Goal: Task Accomplishment & Management: Use online tool/utility

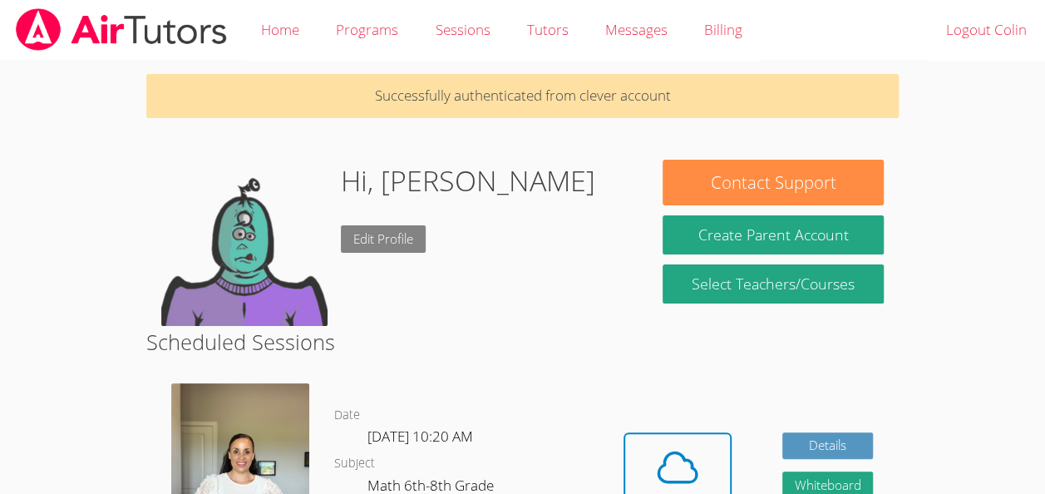
click at [395, 249] on link "Edit Profile" at bounding box center [383, 238] width 85 height 27
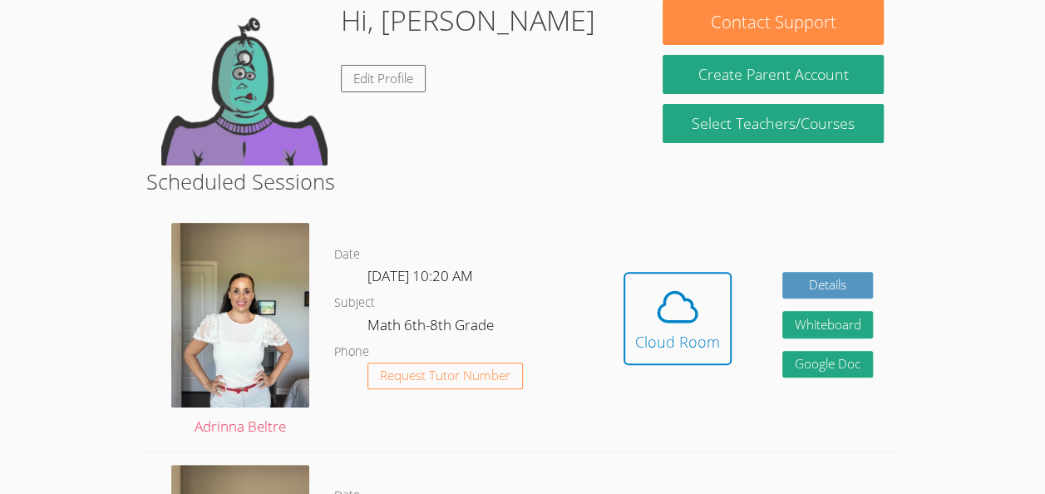
scroll to position [160, 0]
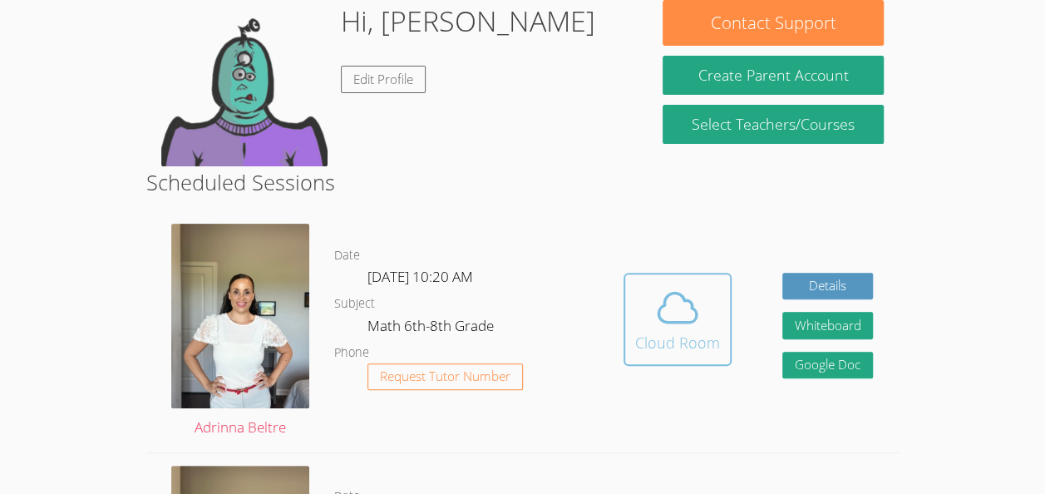
click at [666, 310] on icon at bounding box center [677, 307] width 47 height 47
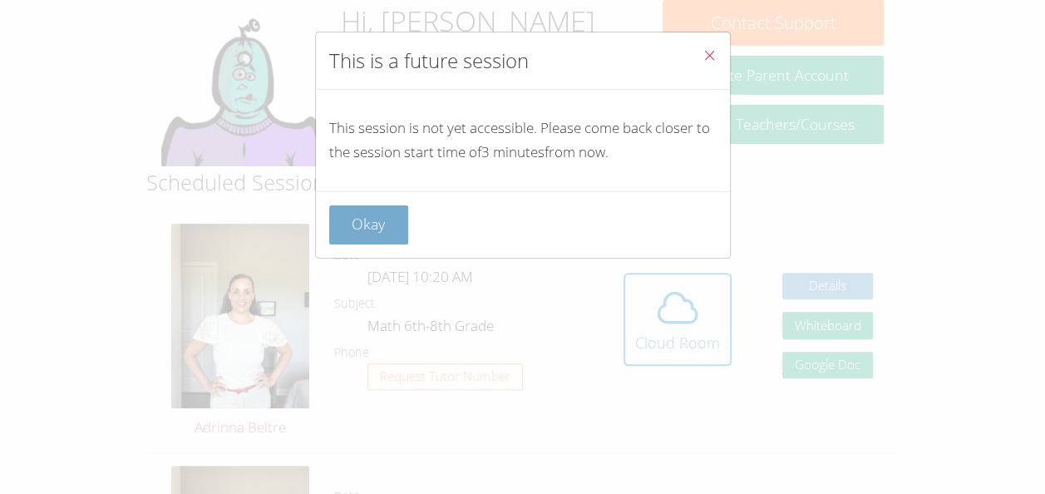
click at [377, 219] on button "Okay" at bounding box center [369, 224] width 80 height 39
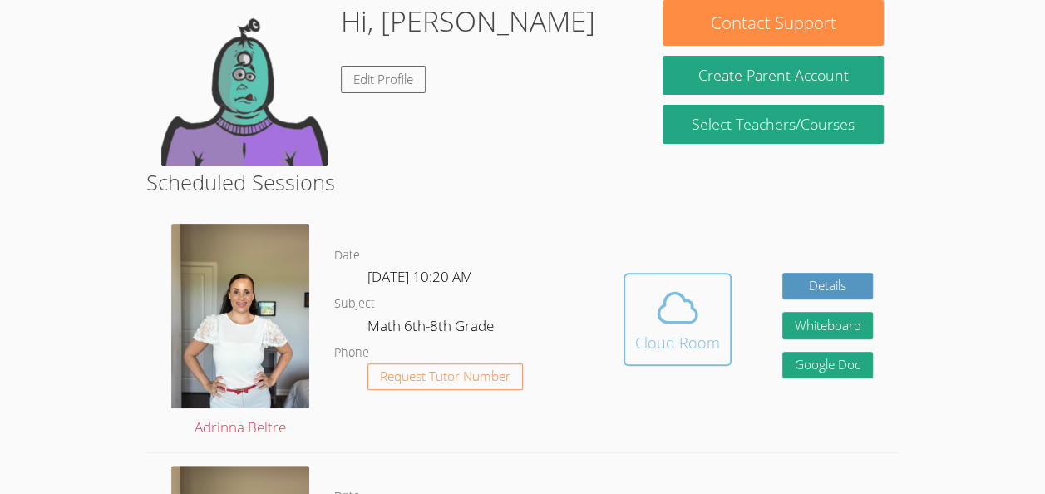
click at [729, 336] on button "Cloud Room" at bounding box center [677, 319] width 108 height 93
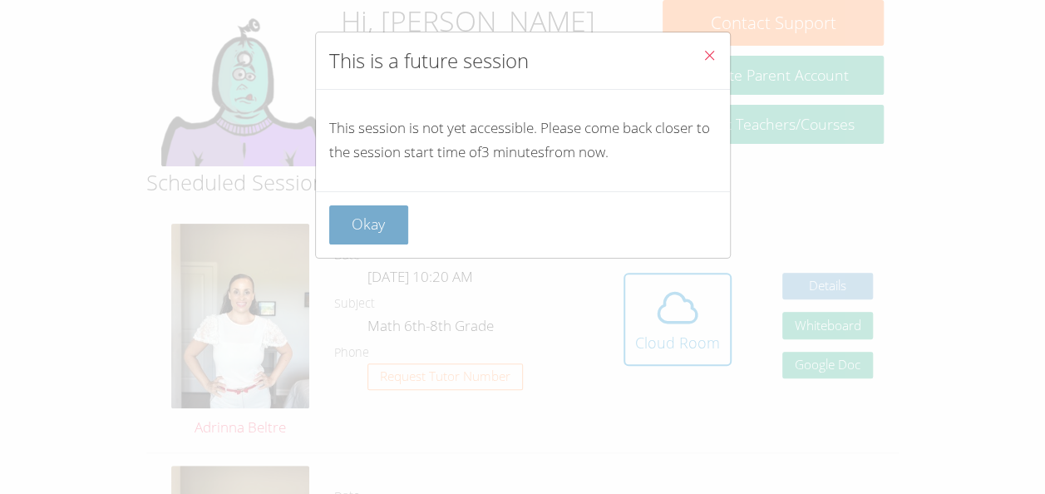
click at [391, 231] on button "Okay" at bounding box center [369, 224] width 80 height 39
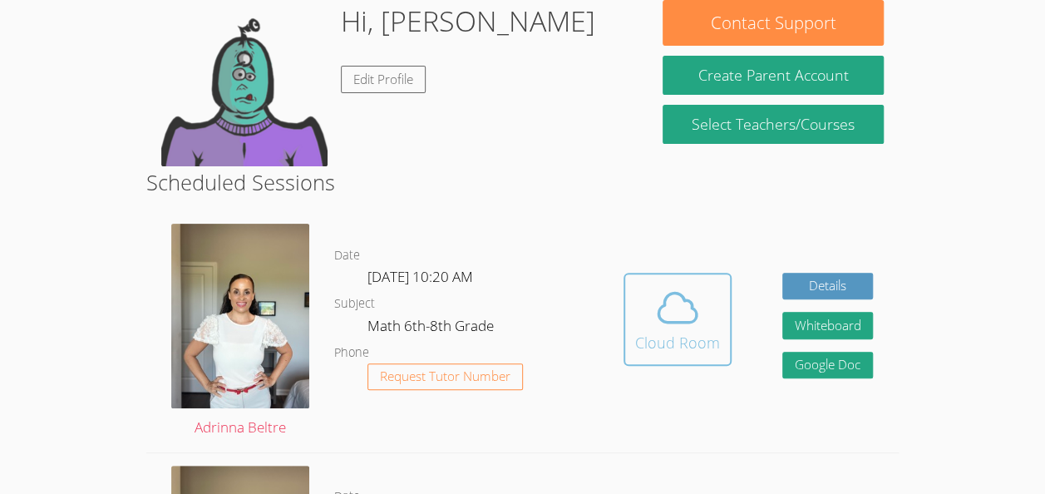
click at [648, 312] on span at bounding box center [677, 307] width 85 height 47
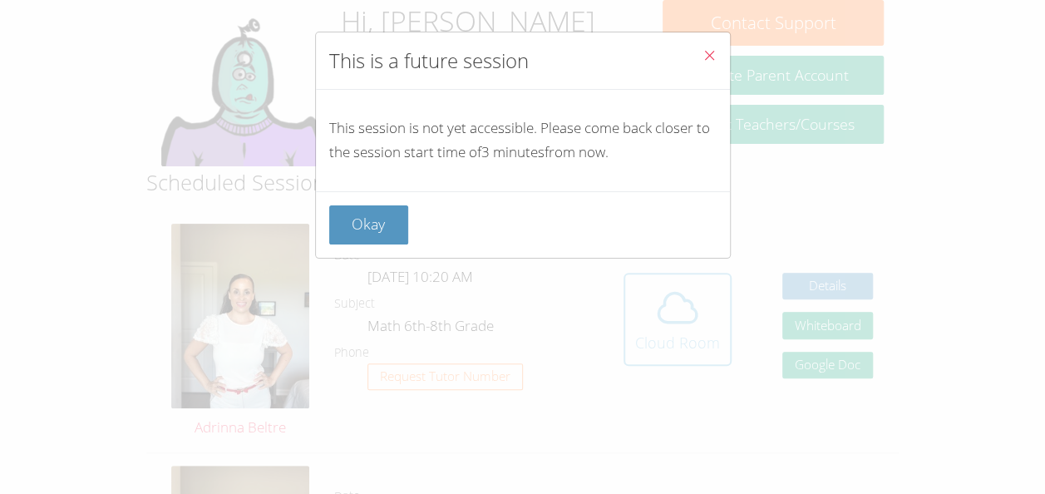
click at [648, 312] on div "This is a future session This session is not yet accessible. Please come back c…" at bounding box center [522, 247] width 1045 height 494
click at [361, 217] on button "Okay" at bounding box center [369, 224] width 80 height 39
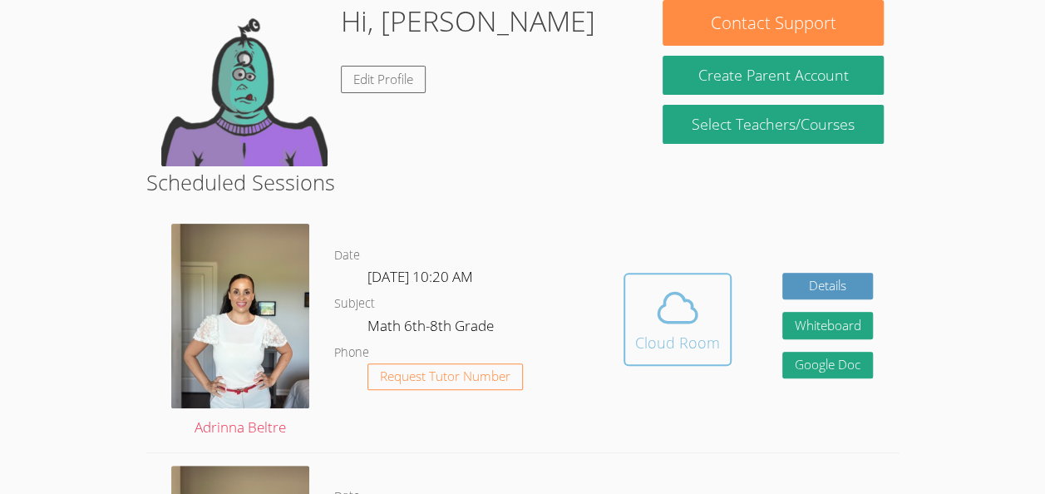
click at [640, 323] on span at bounding box center [677, 307] width 85 height 47
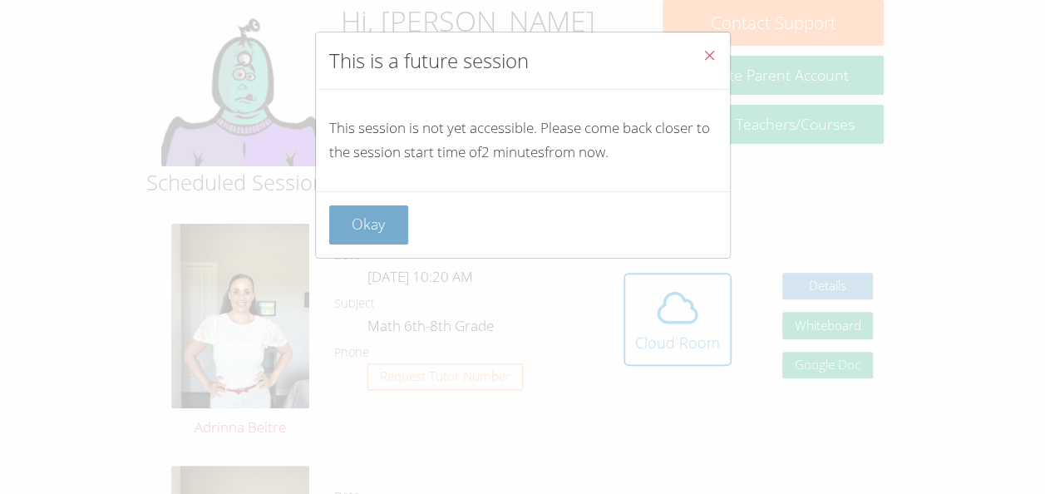
click at [377, 207] on button "Okay" at bounding box center [369, 224] width 80 height 39
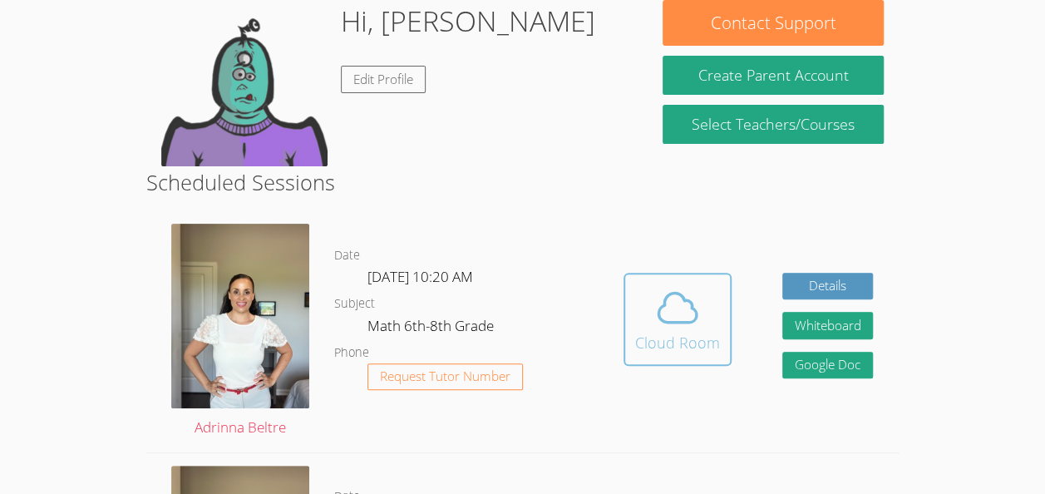
click at [700, 299] on span at bounding box center [677, 307] width 85 height 47
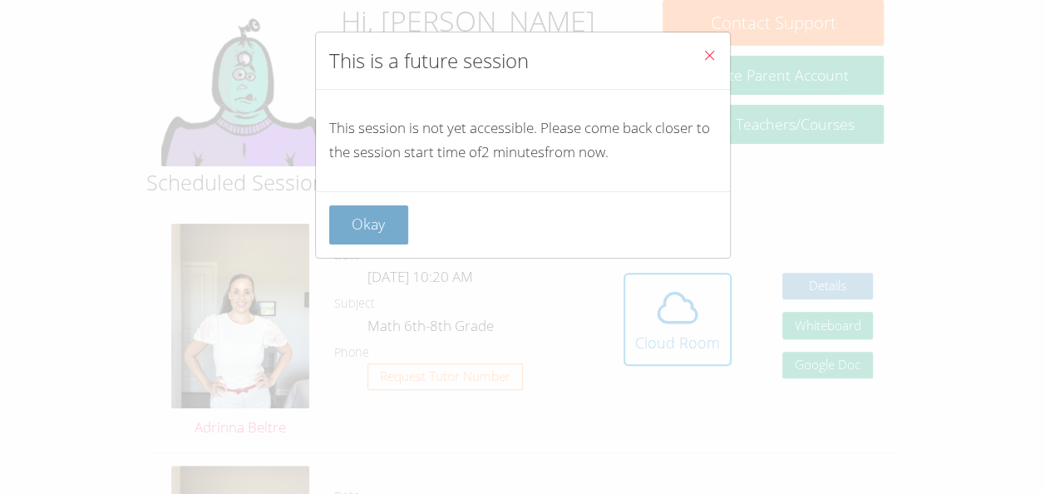
click at [372, 215] on button "Okay" at bounding box center [369, 224] width 80 height 39
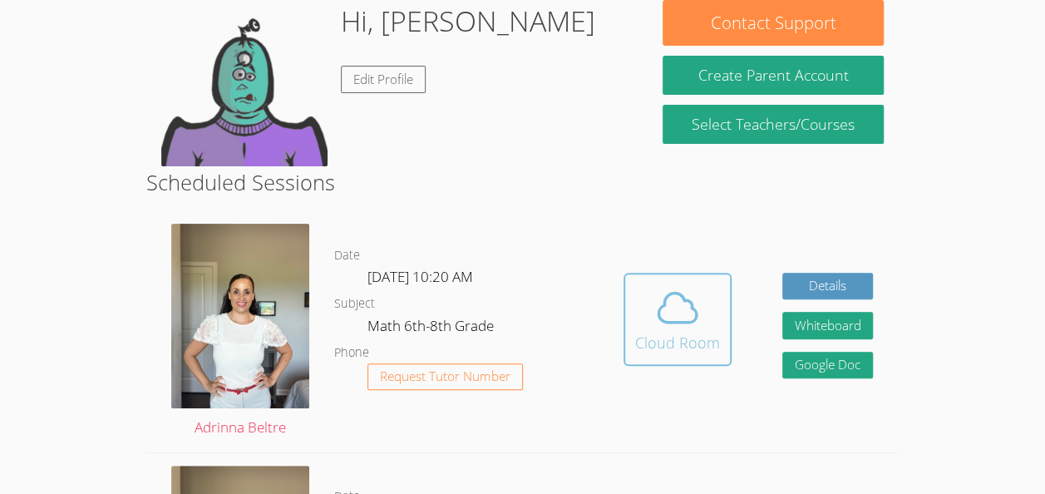
click at [673, 339] on div "Cloud Room" at bounding box center [677, 342] width 85 height 23
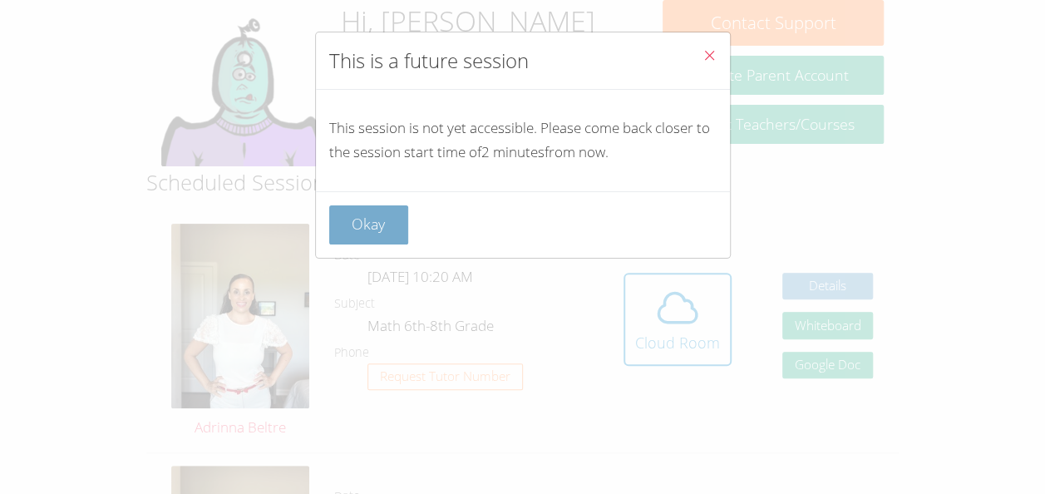
click at [367, 218] on button "Okay" at bounding box center [369, 224] width 80 height 39
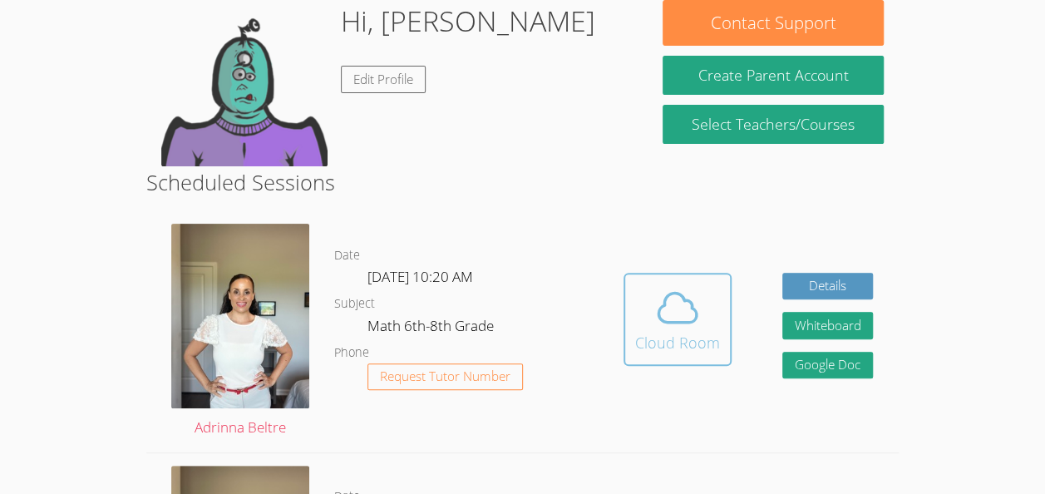
click at [680, 324] on icon at bounding box center [677, 307] width 47 height 47
click at [652, 327] on span at bounding box center [677, 307] width 85 height 47
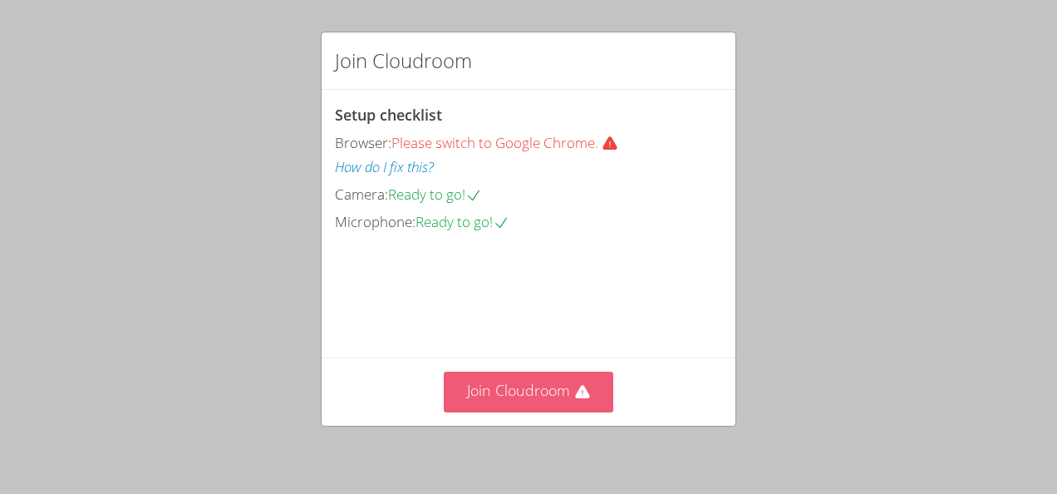
click at [480, 385] on button "Join Cloudroom" at bounding box center [529, 392] width 170 height 41
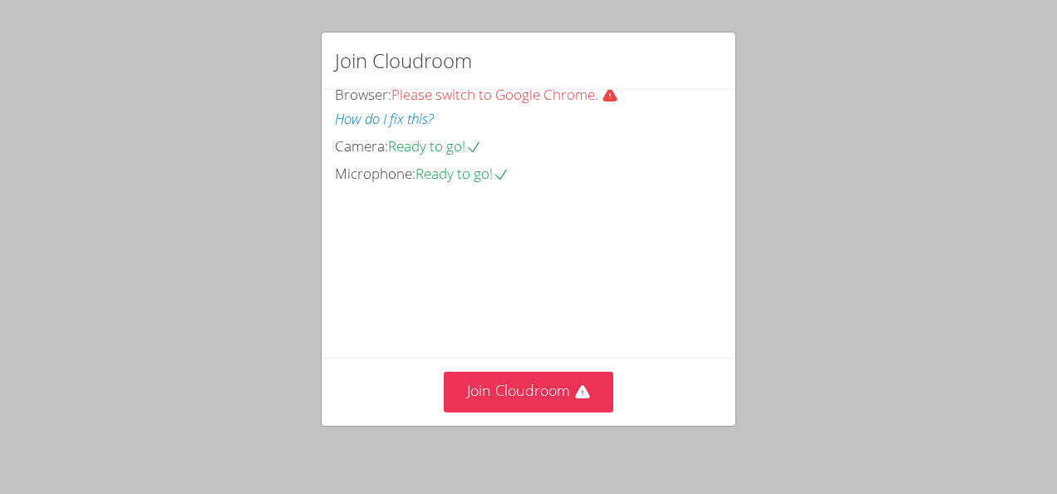
scroll to position [125, 0]
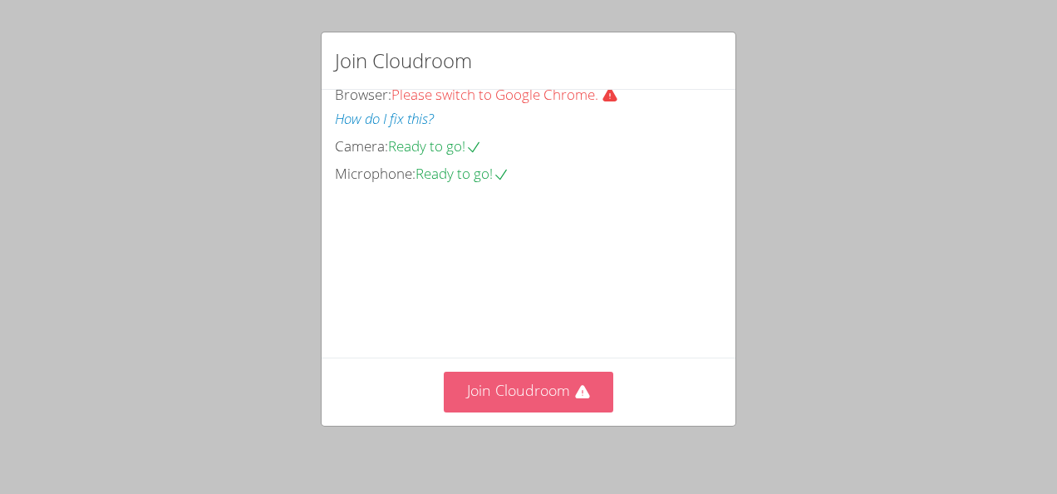
click at [573, 381] on button "Join Cloudroom" at bounding box center [529, 392] width 170 height 41
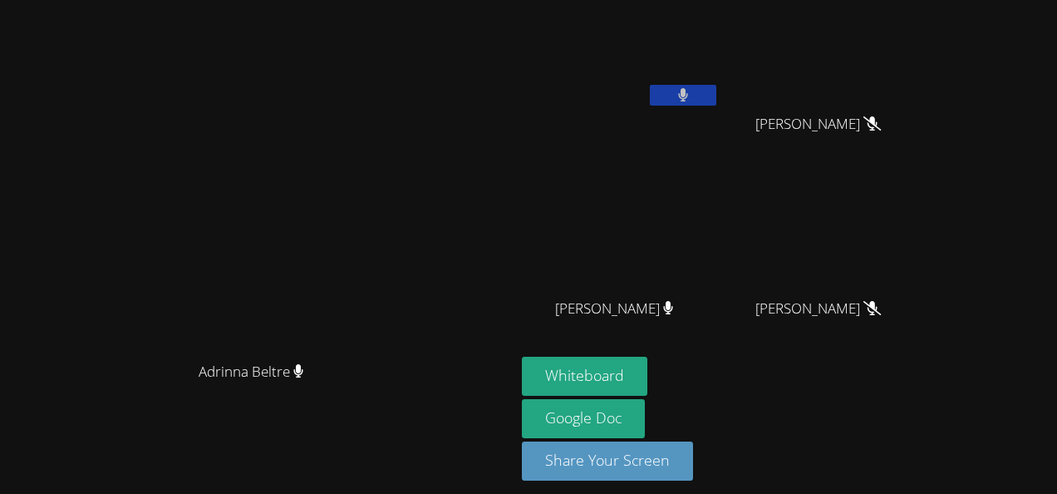
scroll to position [12, 0]
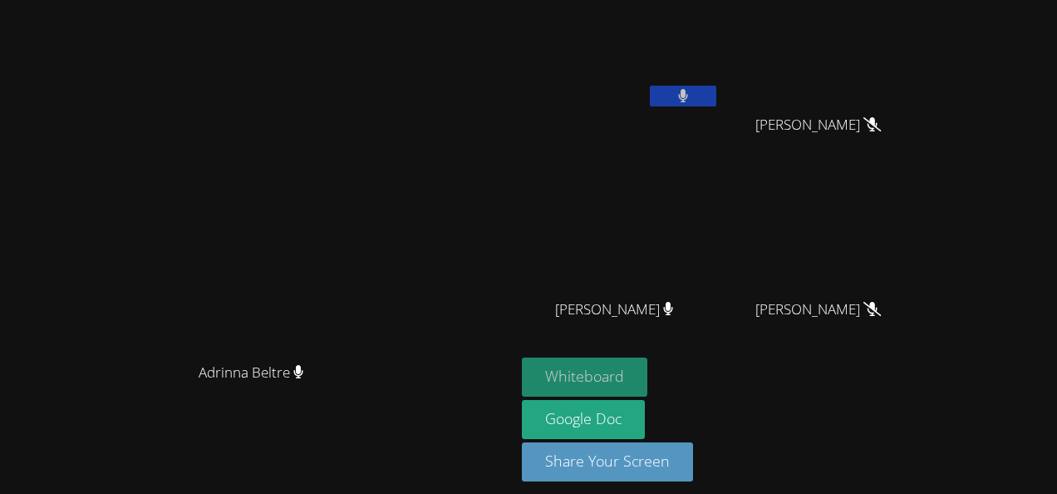
click at [647, 376] on button "Whiteboard" at bounding box center [585, 376] width 126 height 39
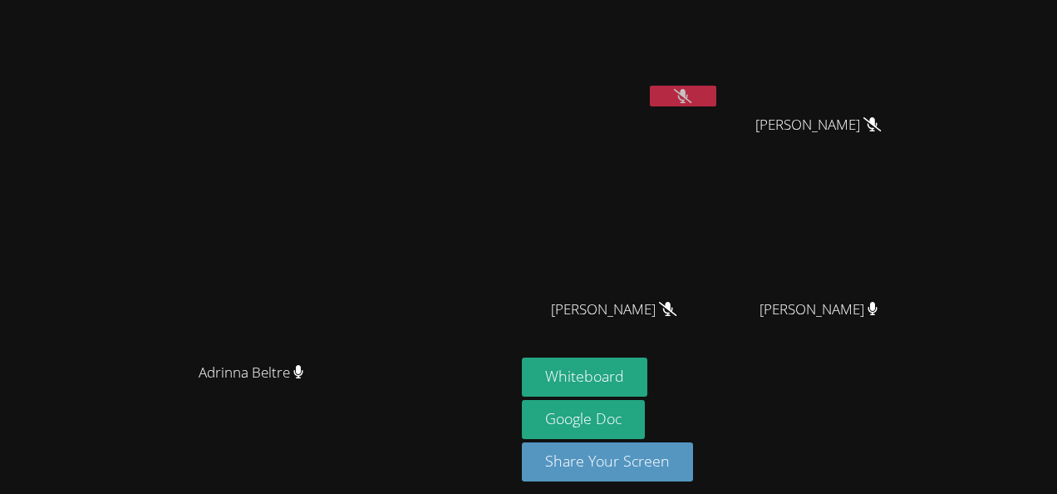
click at [716, 100] on button at bounding box center [683, 96] width 66 height 21
click at [688, 96] on icon at bounding box center [683, 96] width 10 height 14
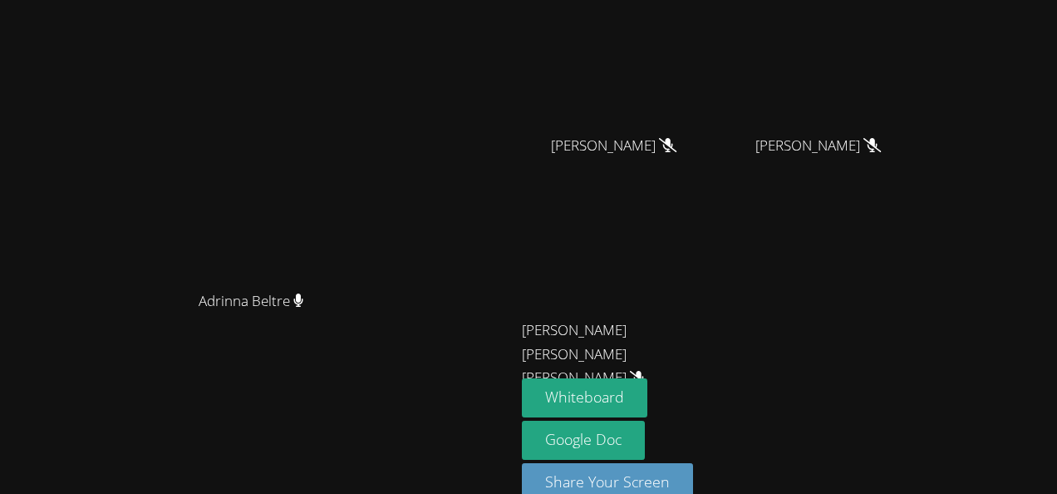
scroll to position [0, 0]
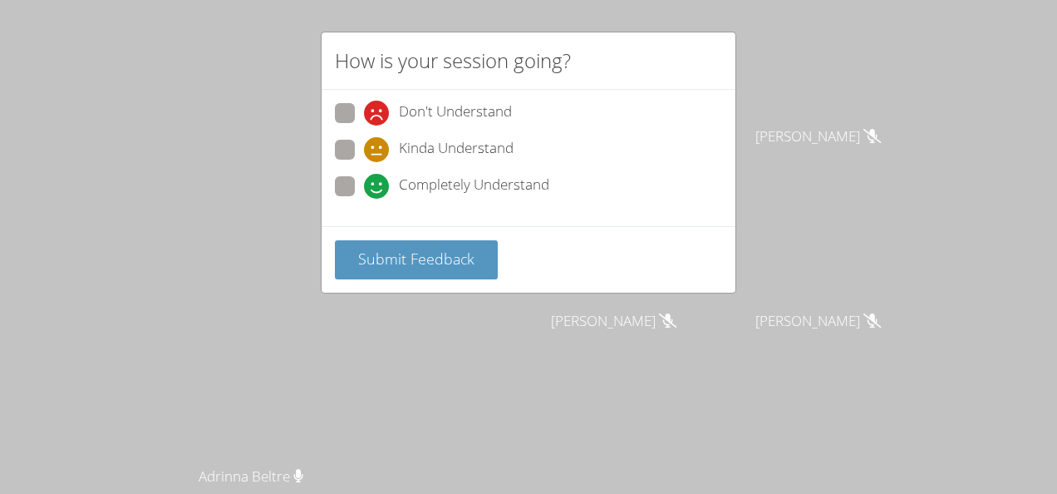
click at [521, 180] on span "Completely Understand" at bounding box center [474, 186] width 150 height 25
click at [378, 180] on input "Completely Understand" at bounding box center [371, 183] width 14 height 14
radio input "true"
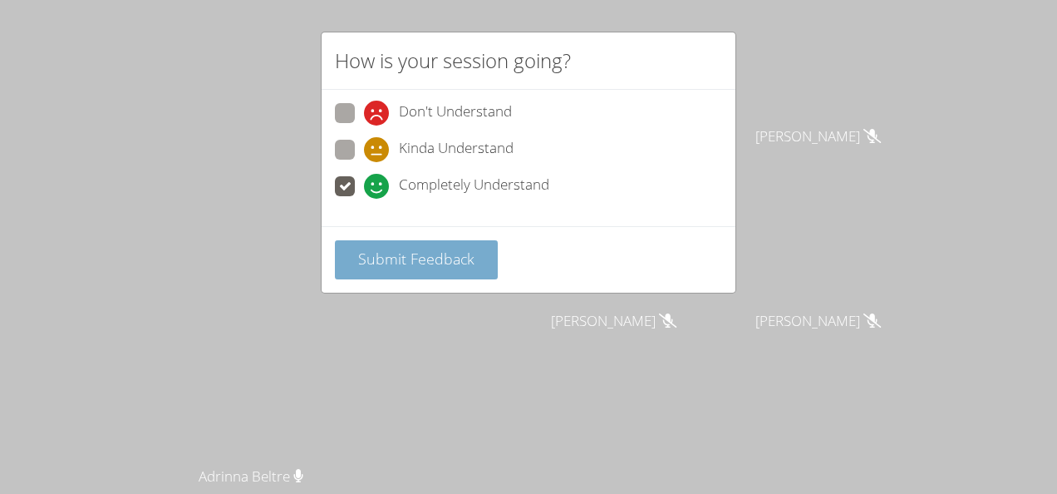
click at [464, 249] on span "Submit Feedback" at bounding box center [416, 259] width 116 height 20
